Goal: Task Accomplishment & Management: Use online tool/utility

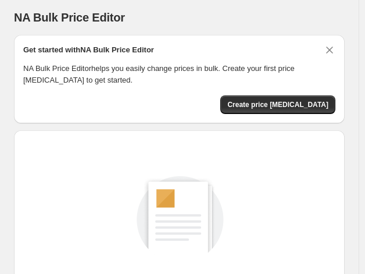
scroll to position [168, 0]
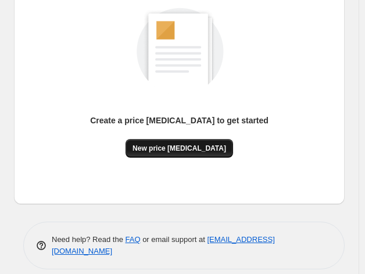
click at [162, 142] on button "New price [MEDICAL_DATA]" at bounding box center [178, 148] width 107 height 19
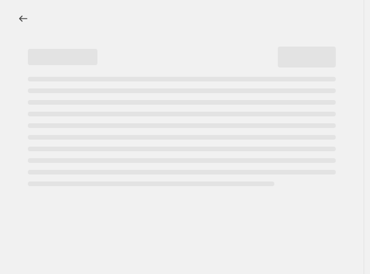
select select "percentage"
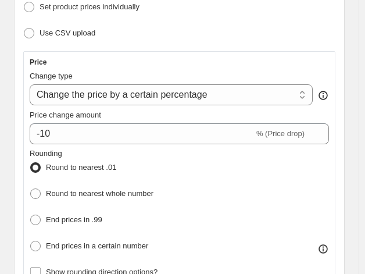
scroll to position [229, 0]
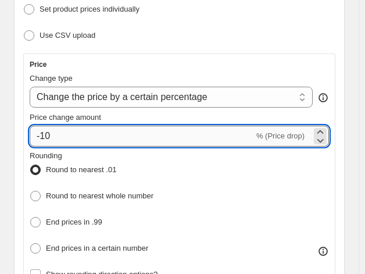
click at [109, 141] on input "-10" at bounding box center [142, 135] width 224 height 21
type input "-1"
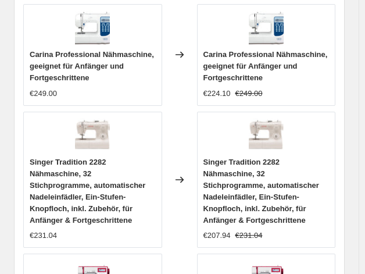
scroll to position [1550, 0]
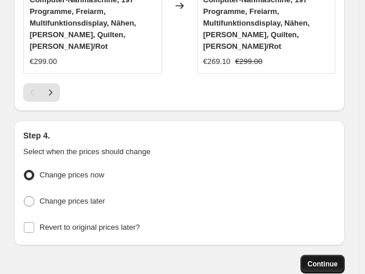
type input "-35"
click at [334, 259] on span "Continue" at bounding box center [322, 263] width 30 height 9
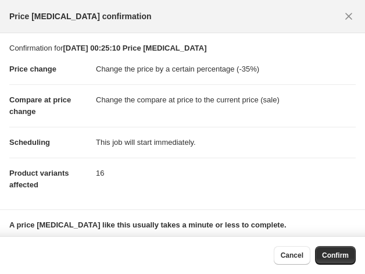
scroll to position [77, 0]
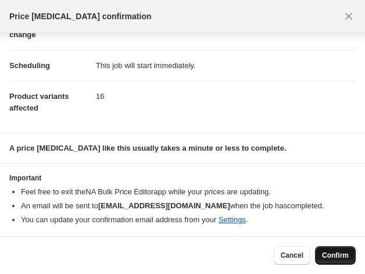
click at [333, 250] on button "Confirm" at bounding box center [335, 255] width 41 height 19
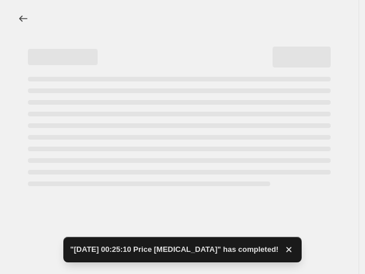
select select "percentage"
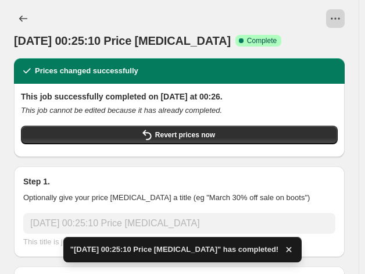
click at [341, 17] on icon "View actions for 22. Sept. 2025, 00:25:10 Price change job" at bounding box center [335, 19] width 12 height 12
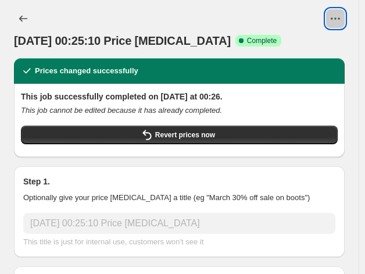
click at [341, 24] on icon "View actions for 22. Sept. 2025, 00:25:10 Price change job" at bounding box center [335, 19] width 12 height 12
